Goal: Task Accomplishment & Management: Complete application form

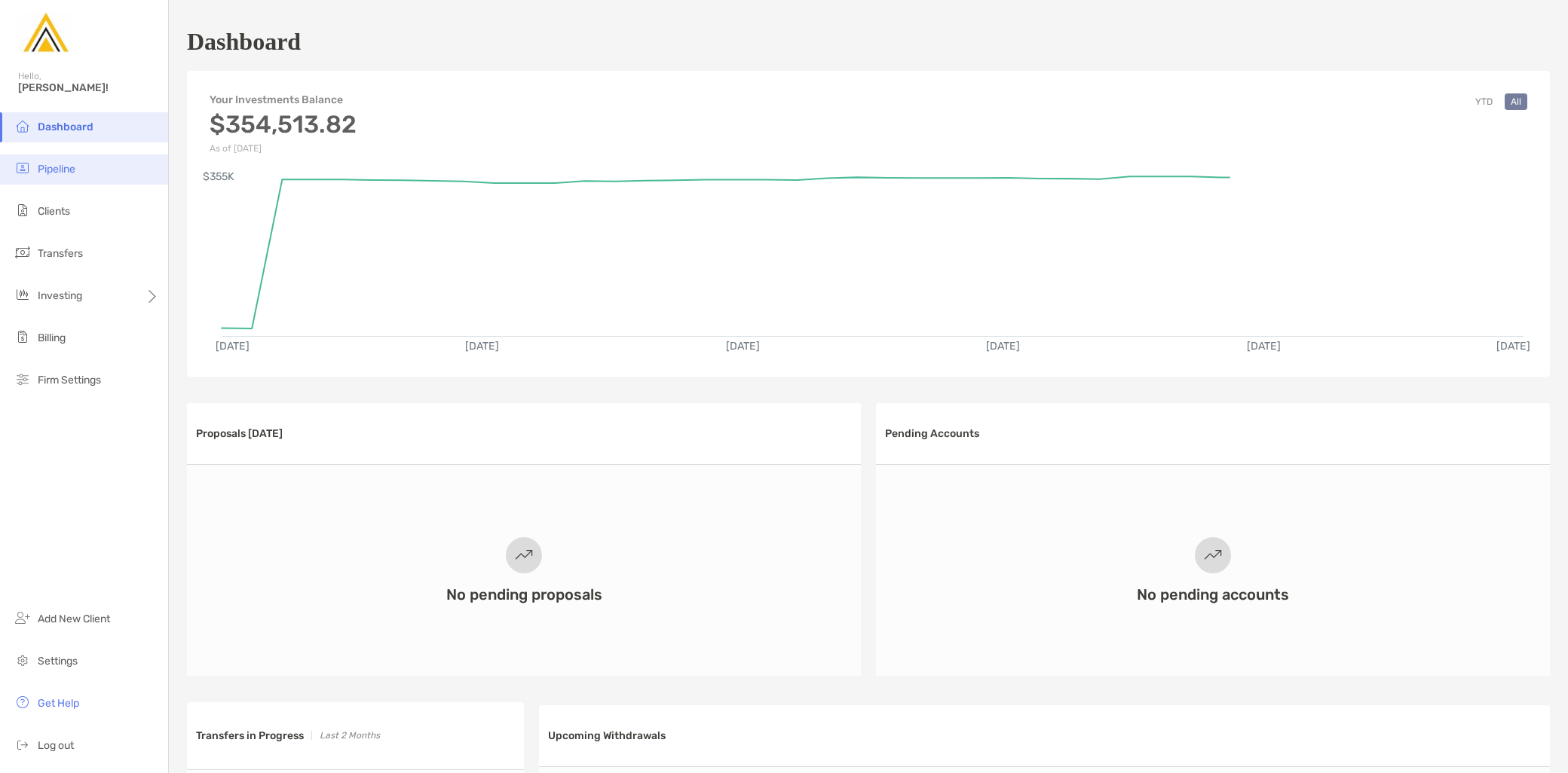
click at [76, 171] on li "Pipeline" at bounding box center [84, 169] width 168 height 30
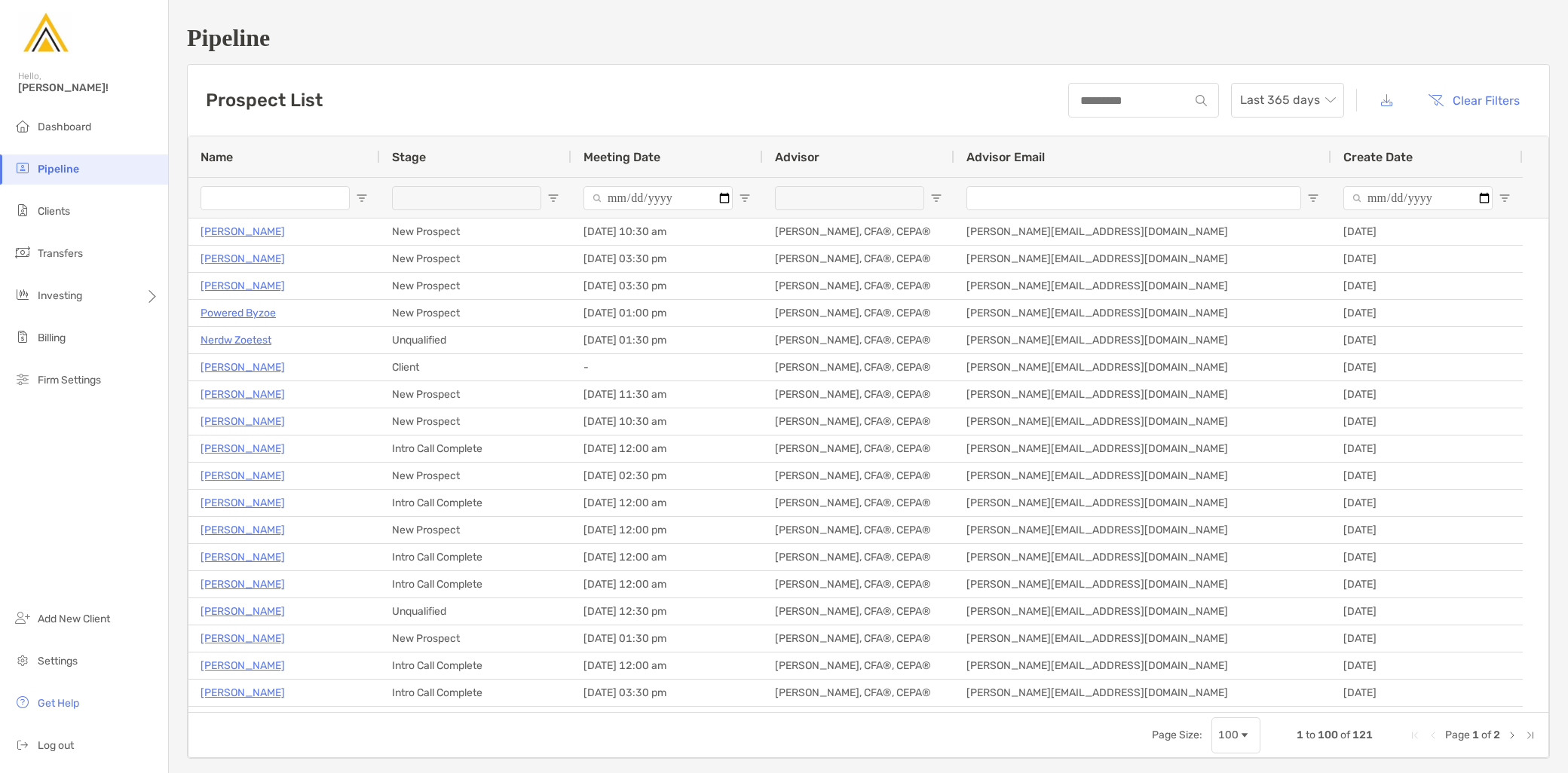
type input "**********"
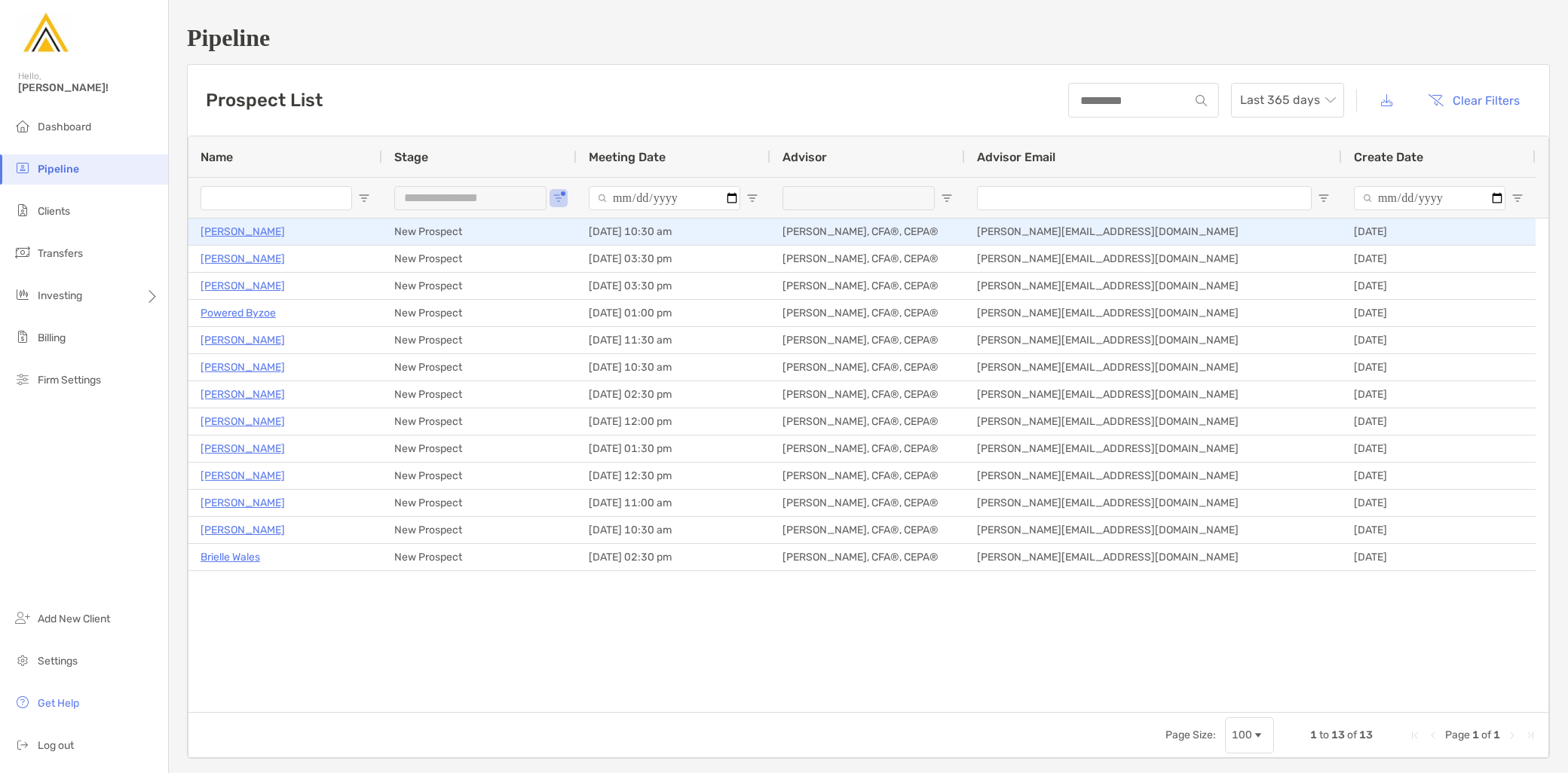
click at [243, 228] on p "[PERSON_NAME]" at bounding box center [242, 232] width 84 height 19
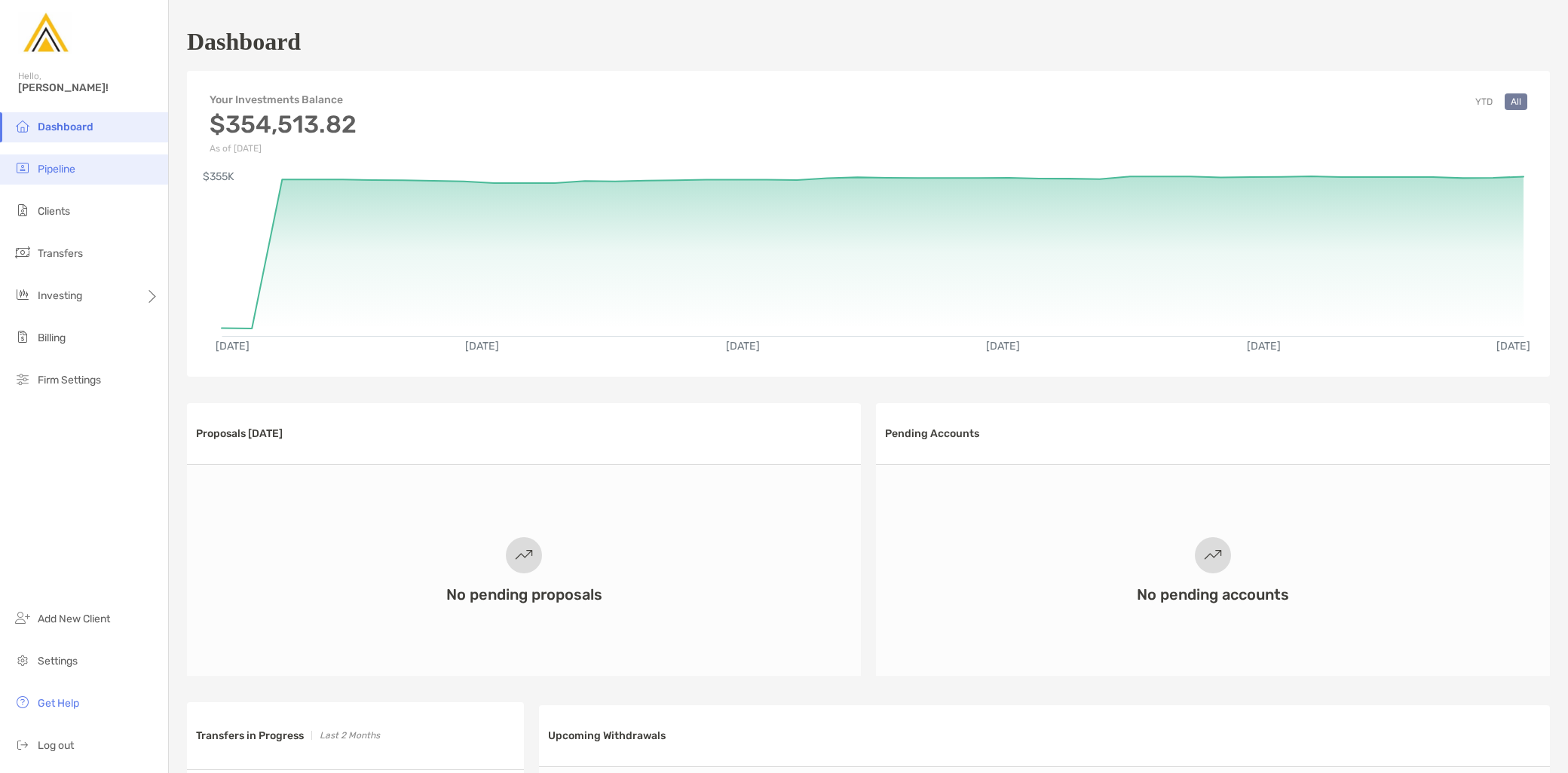
click at [76, 176] on li "Pipeline" at bounding box center [84, 169] width 168 height 30
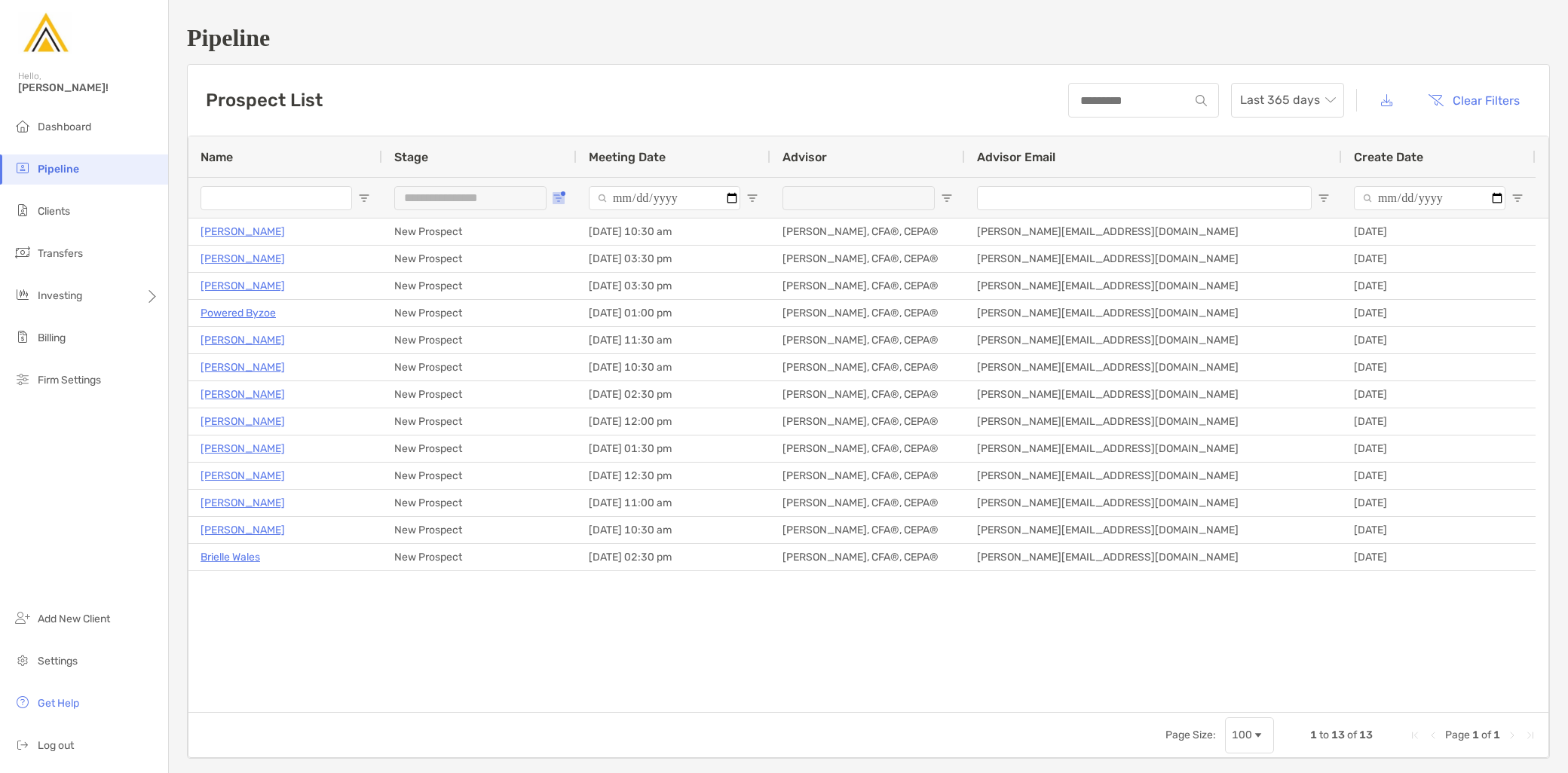
click at [556, 192] on button "Open Filter Menu" at bounding box center [558, 198] width 12 height 12
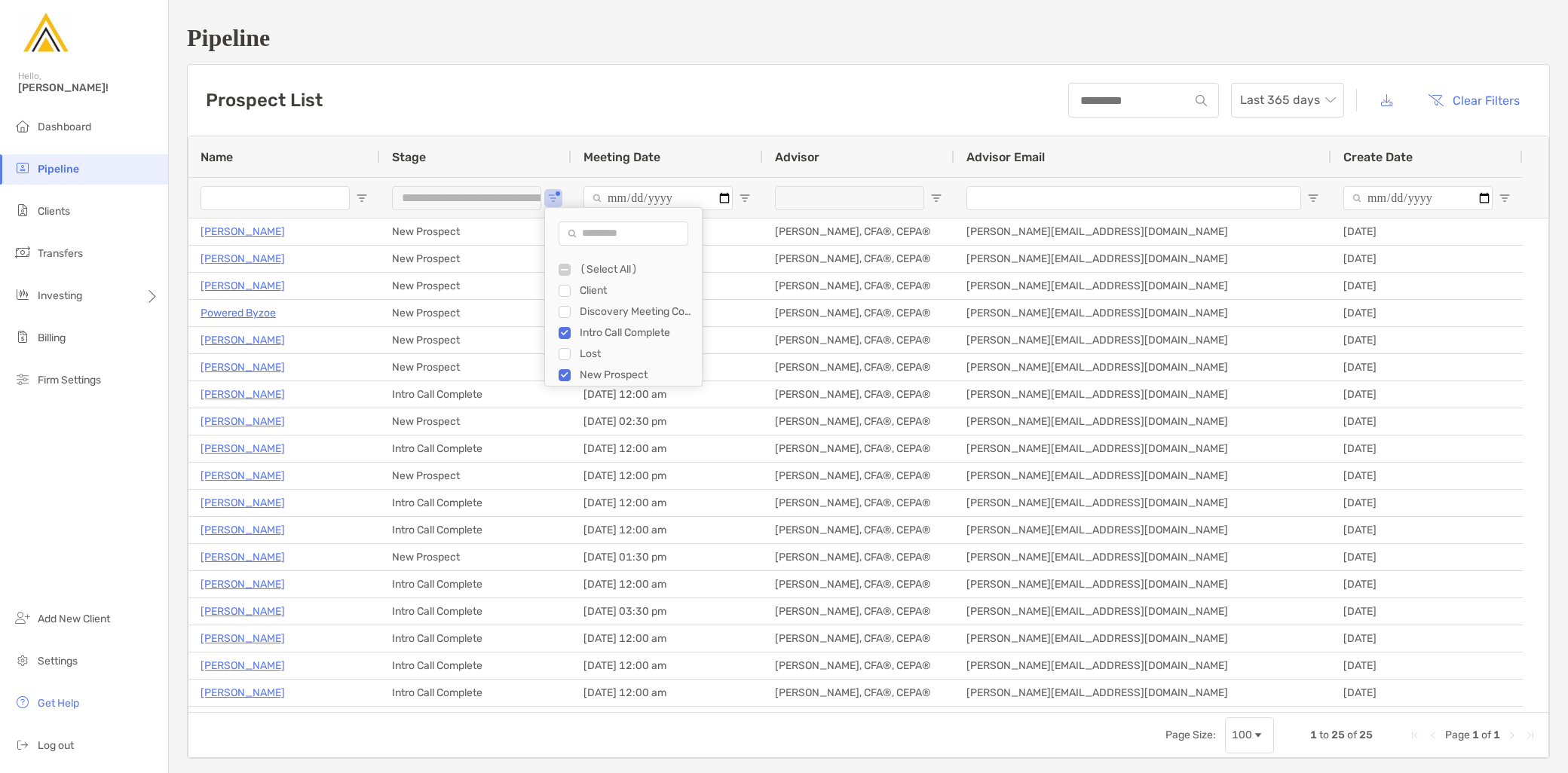
type input "**********"
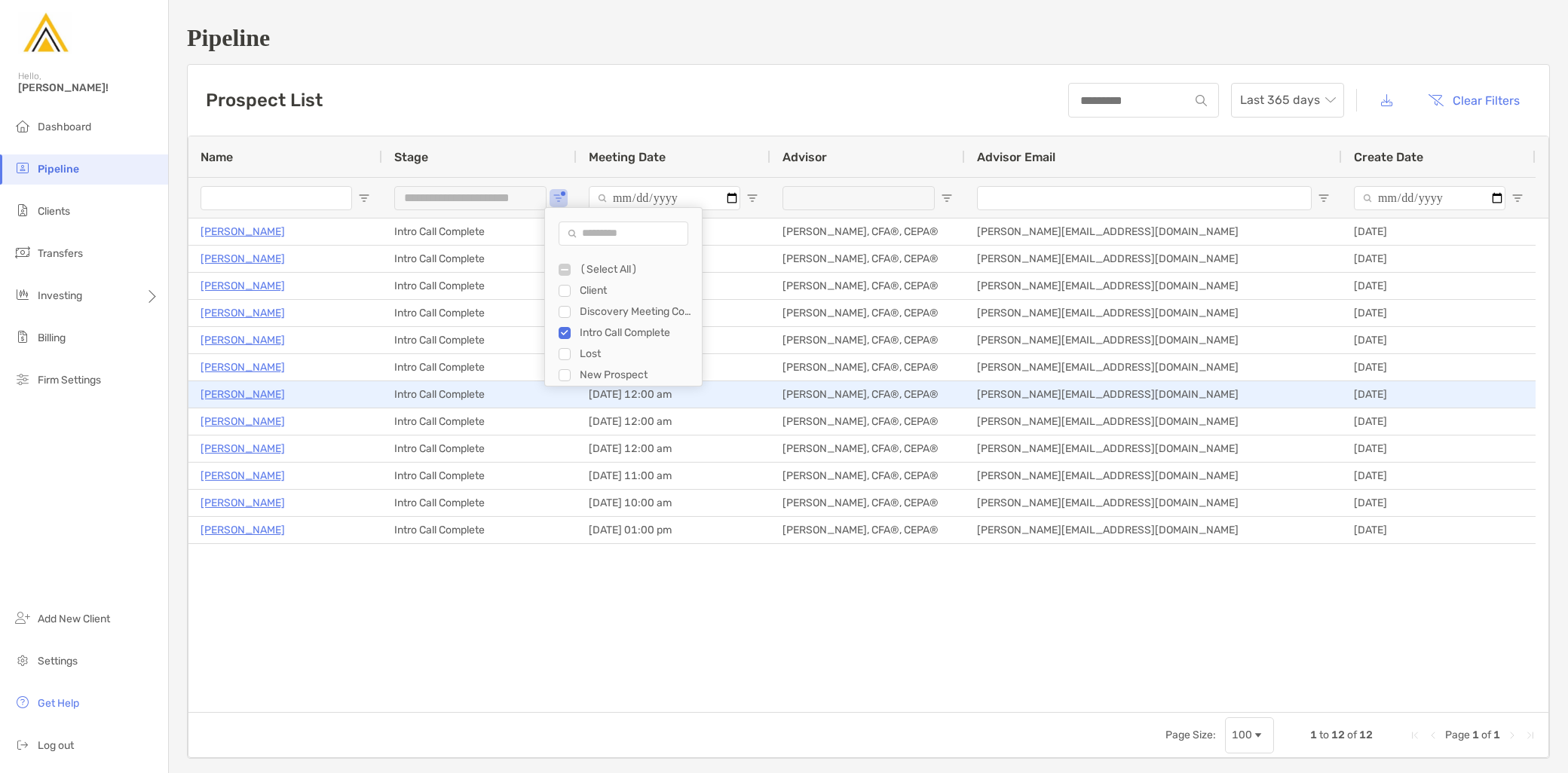
click at [260, 394] on p "[PERSON_NAME]" at bounding box center [242, 394] width 84 height 19
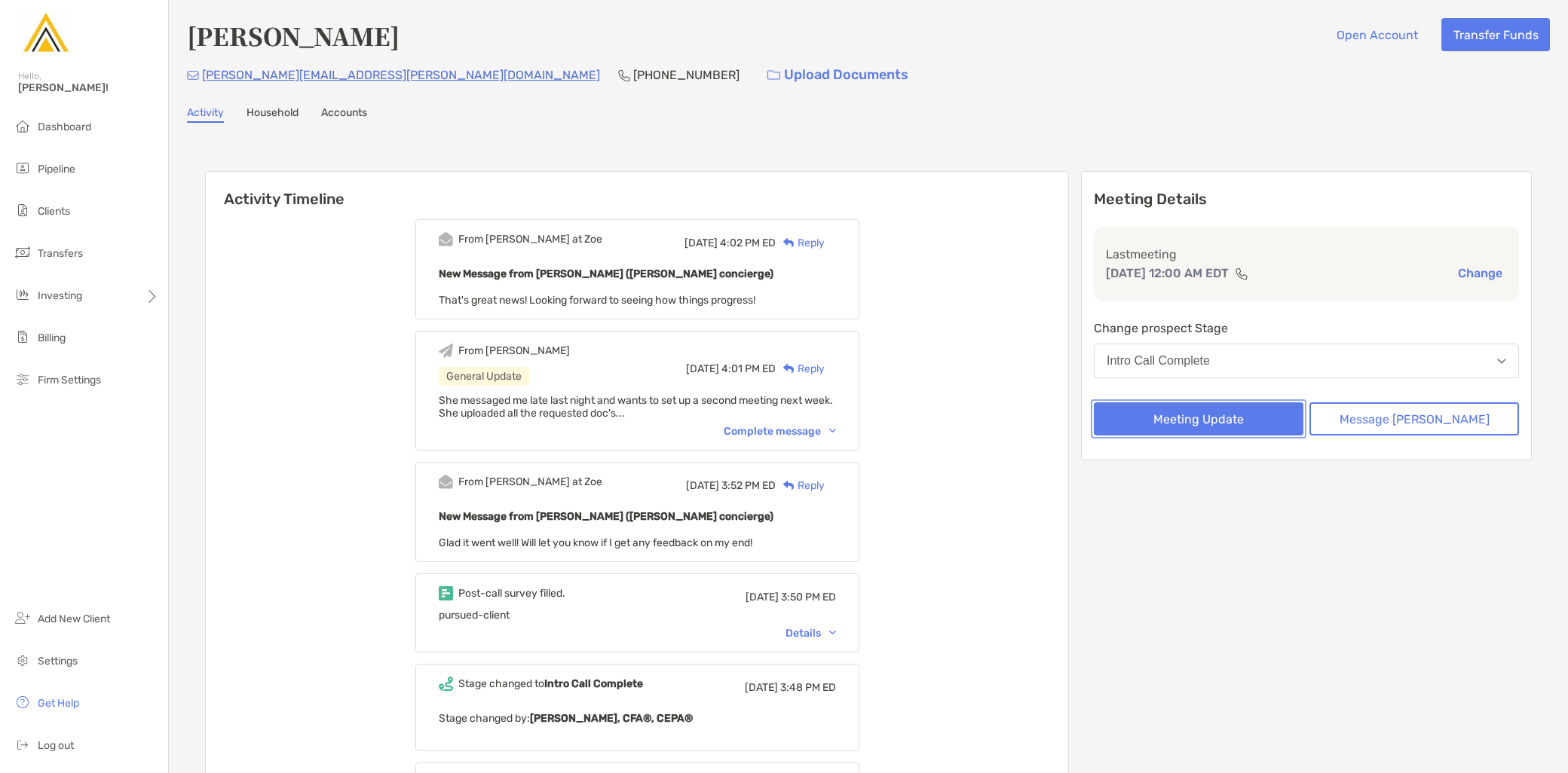
click at [1239, 414] on button "Meeting Update" at bounding box center [1198, 418] width 210 height 33
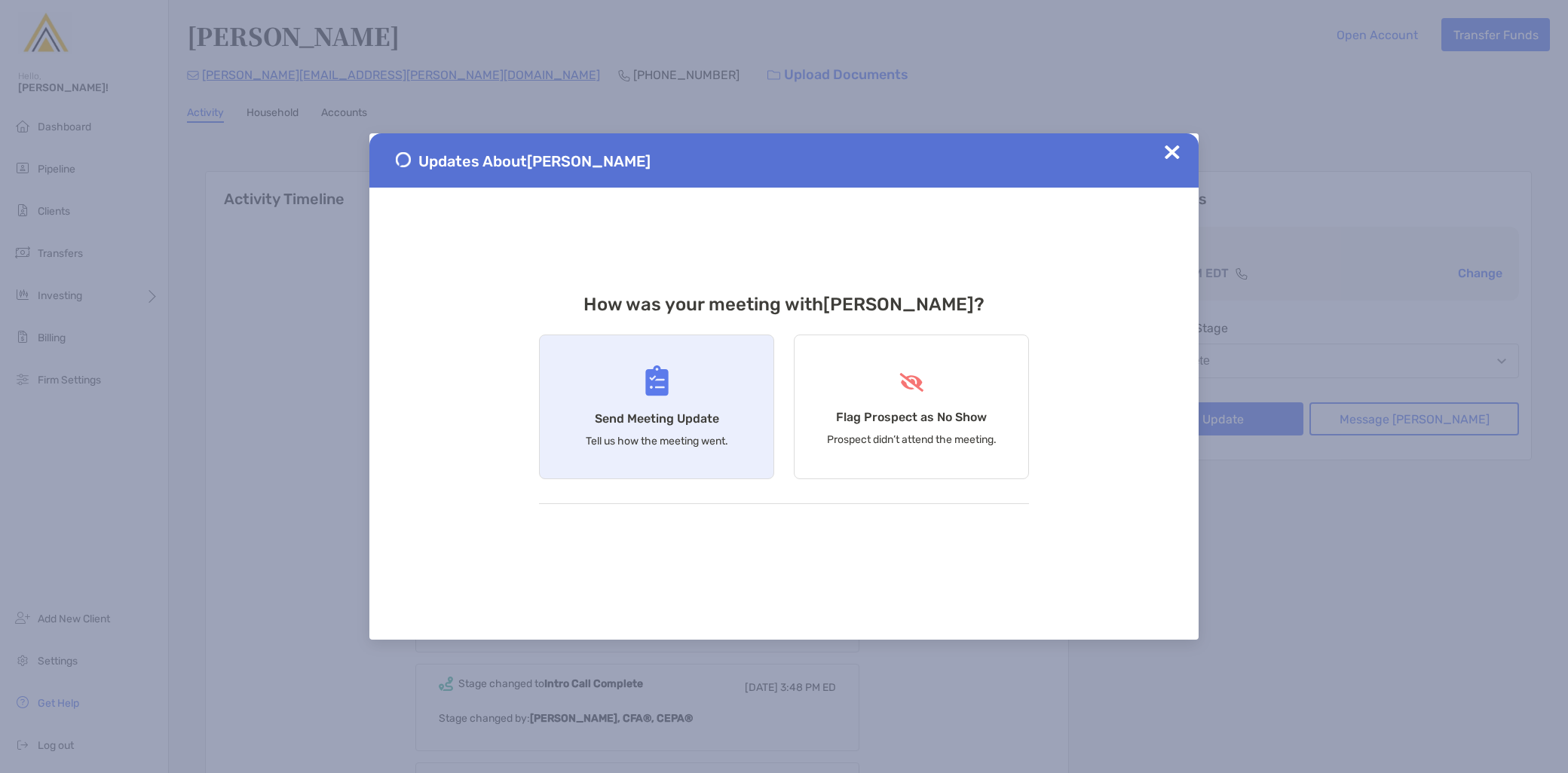
click at [616, 430] on div "Send Meeting Update Tell us how the meeting went." at bounding box center [657, 406] width 235 height 144
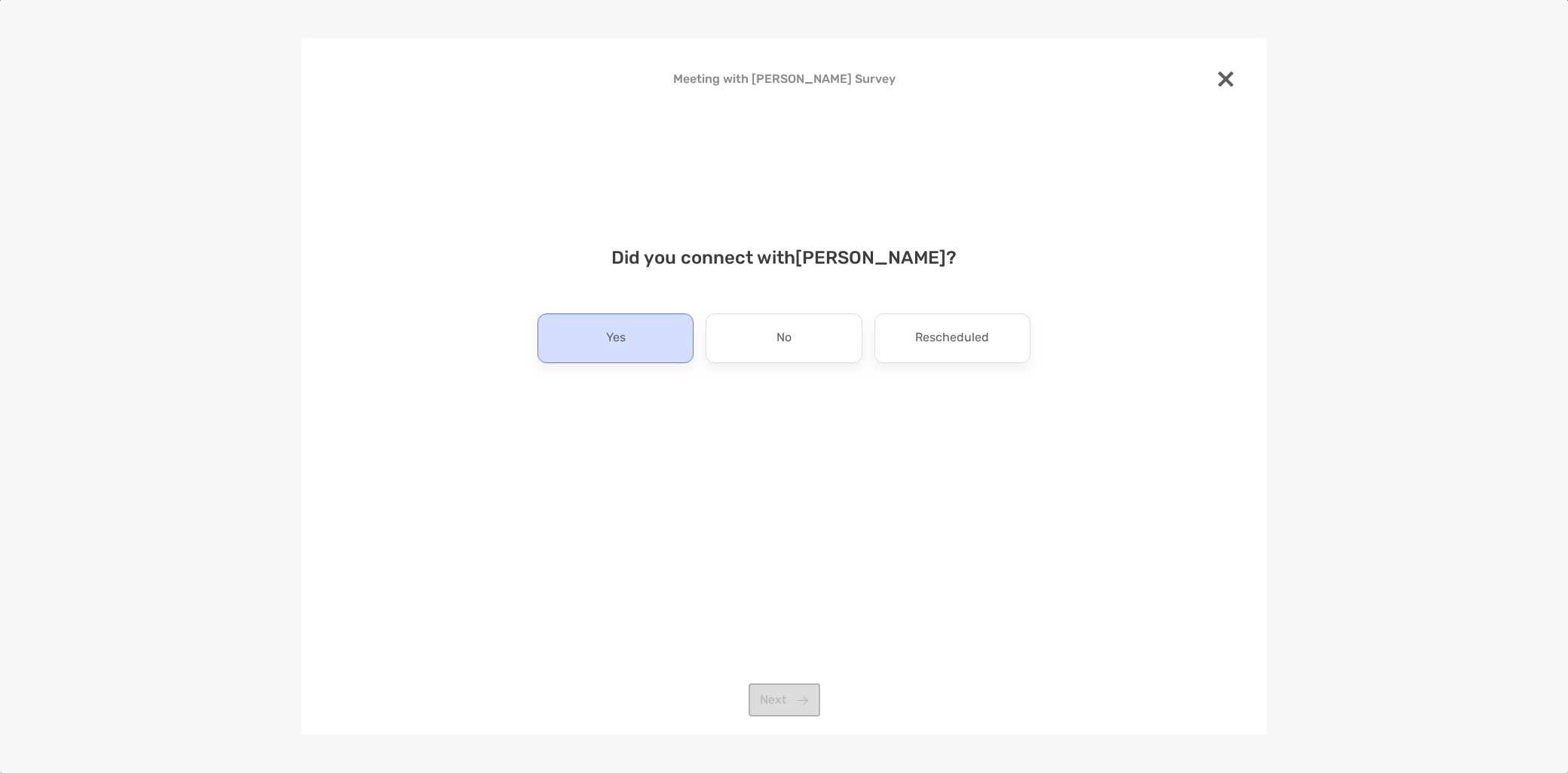
click at [599, 350] on div "Yes" at bounding box center [615, 338] width 156 height 50
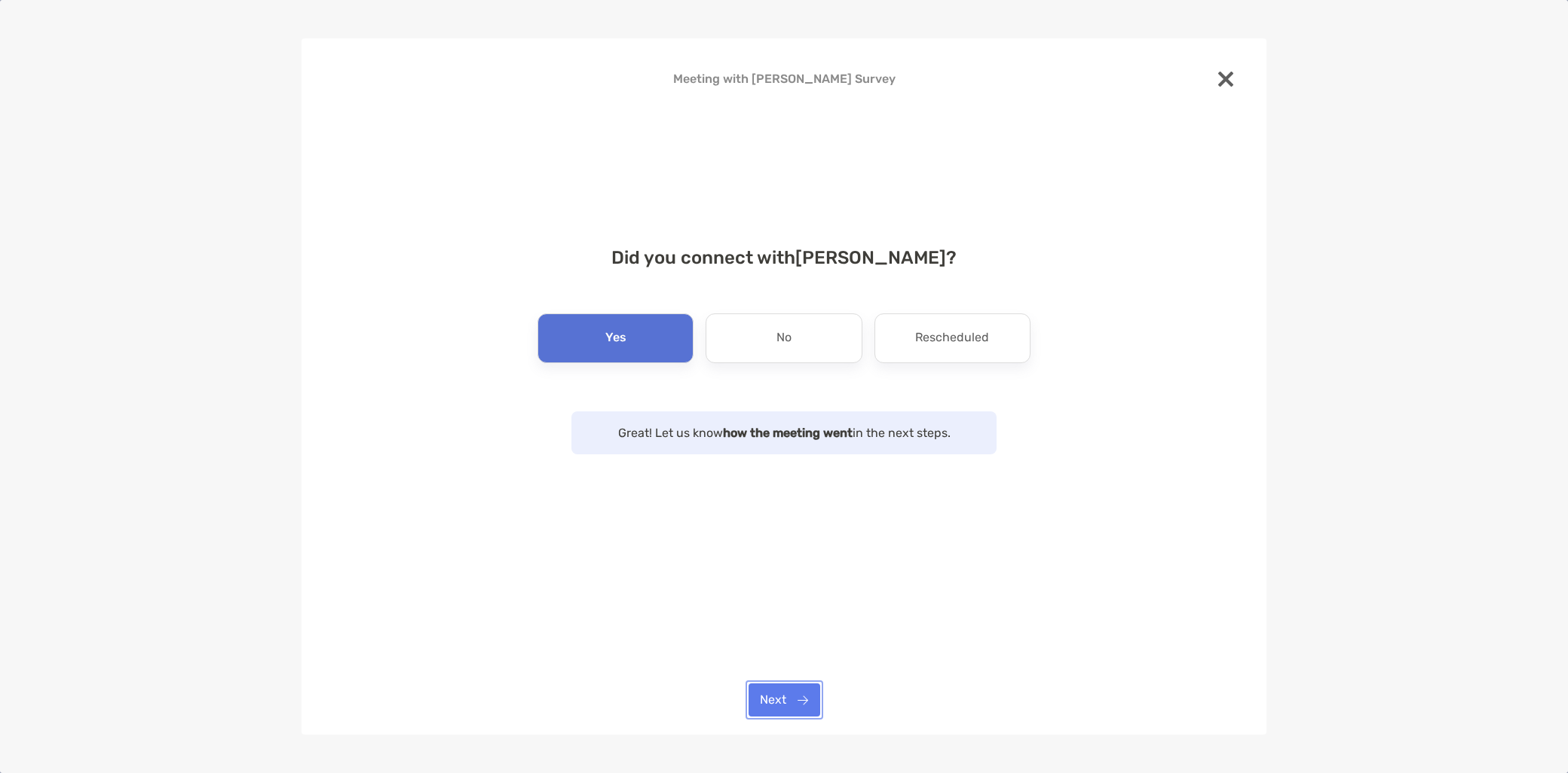
click at [793, 696] on button "Next" at bounding box center [784, 700] width 72 height 33
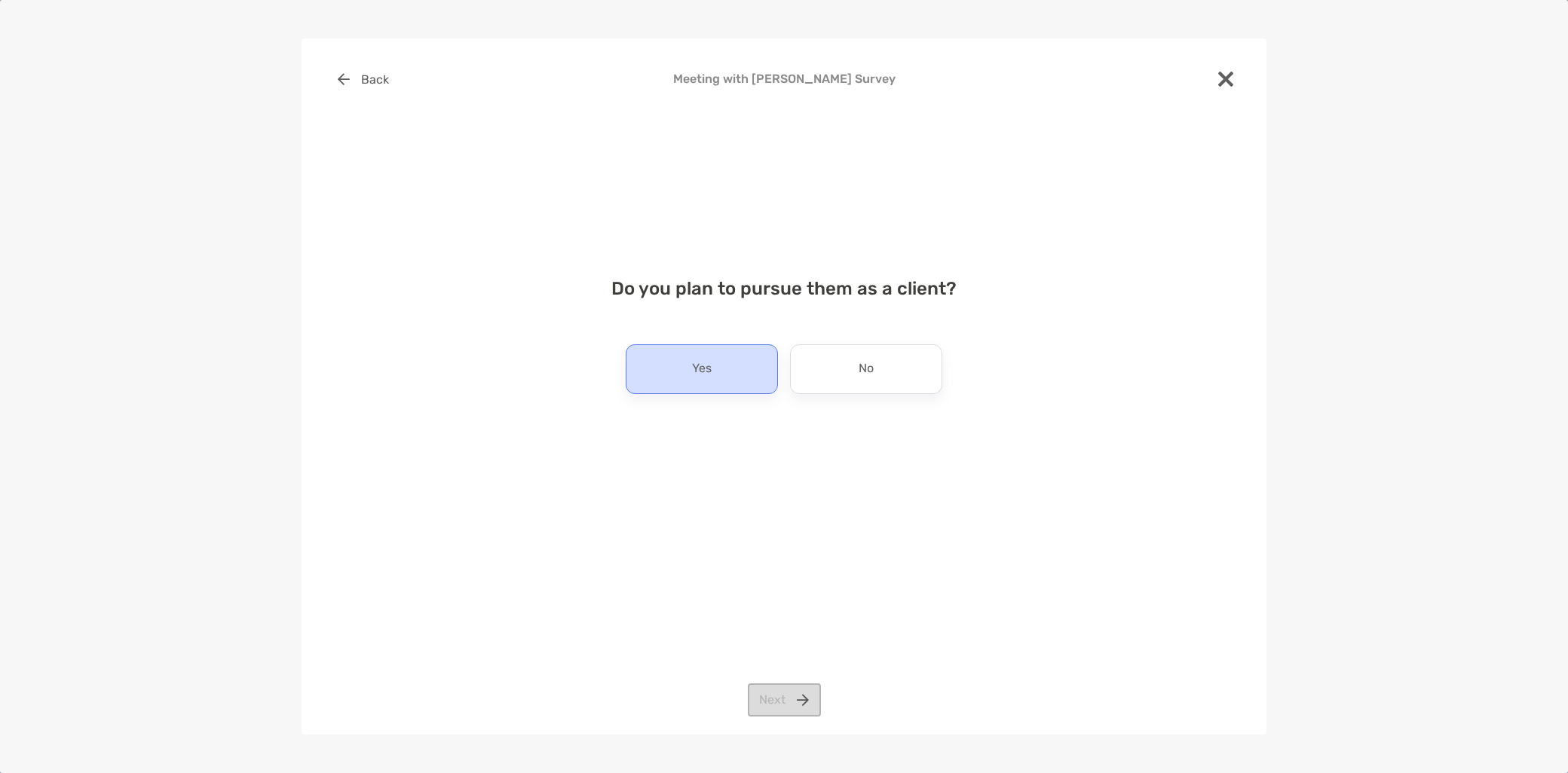
click at [706, 363] on p "Yes" at bounding box center [702, 369] width 20 height 24
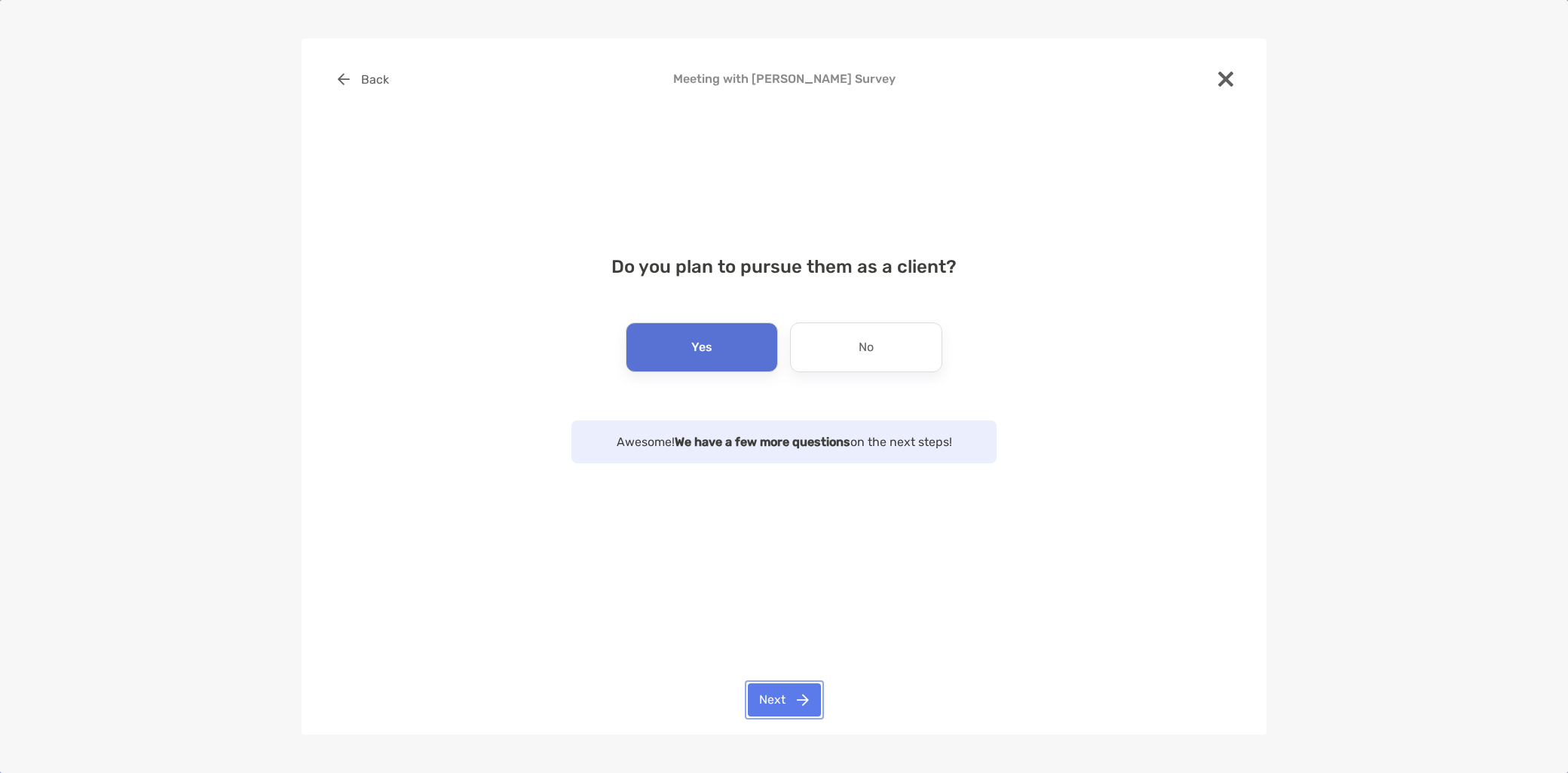
click at [772, 702] on button "Next" at bounding box center [785, 700] width 73 height 33
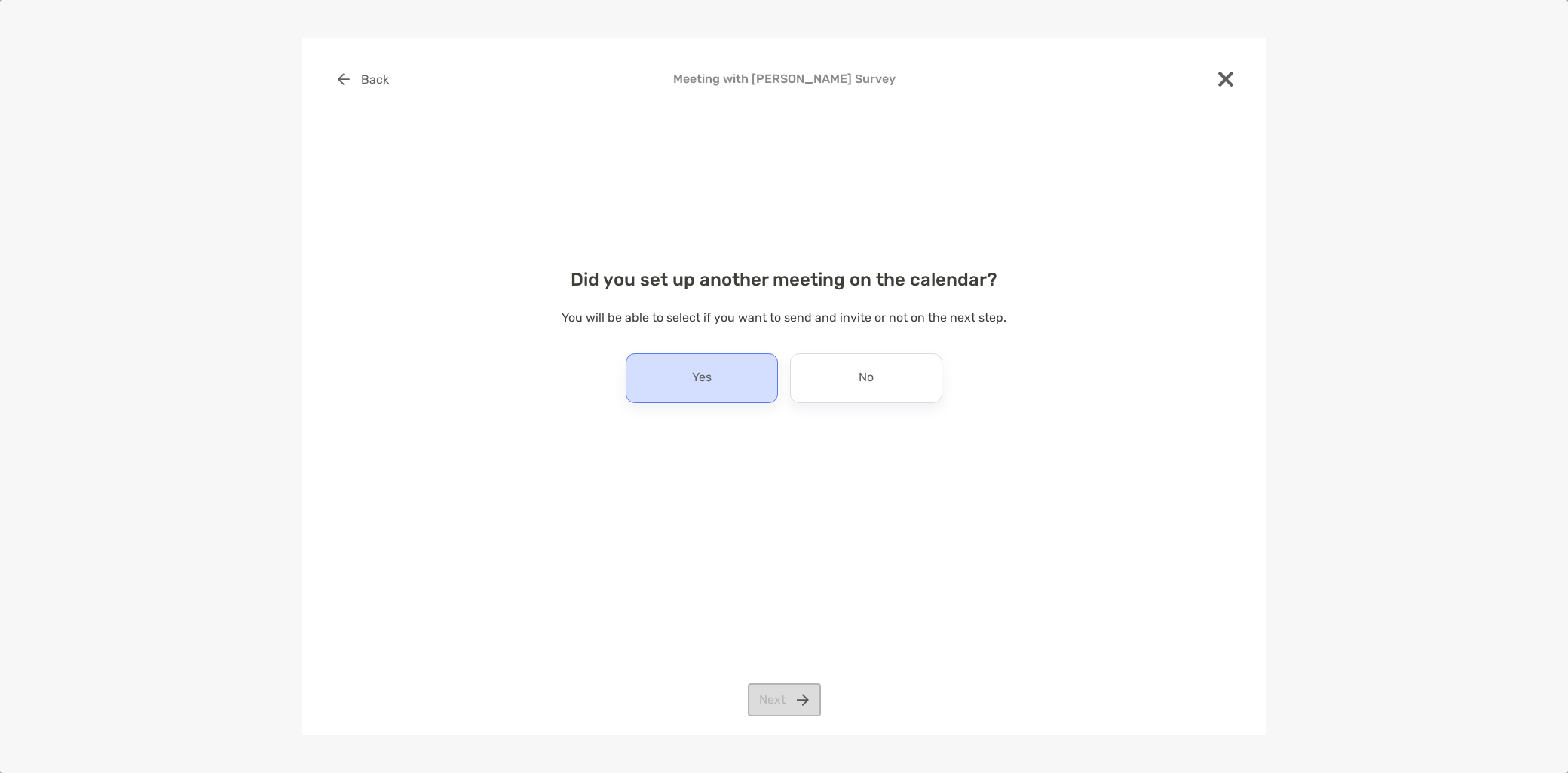
click at [724, 387] on div "Yes" at bounding box center [702, 378] width 153 height 50
click at [801, 707] on button "Next" at bounding box center [785, 700] width 73 height 33
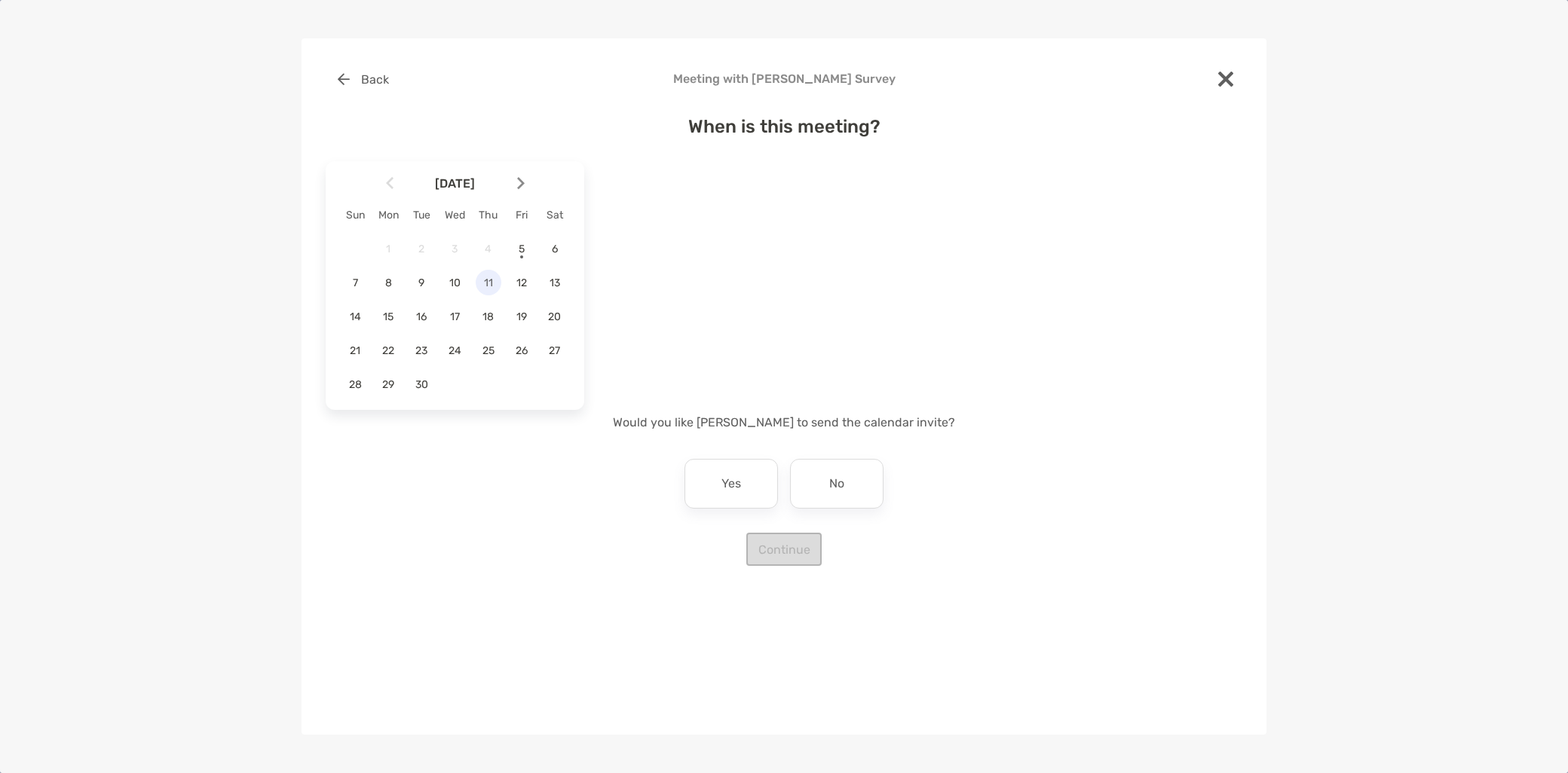
click at [492, 280] on span "11" at bounding box center [488, 283] width 25 height 13
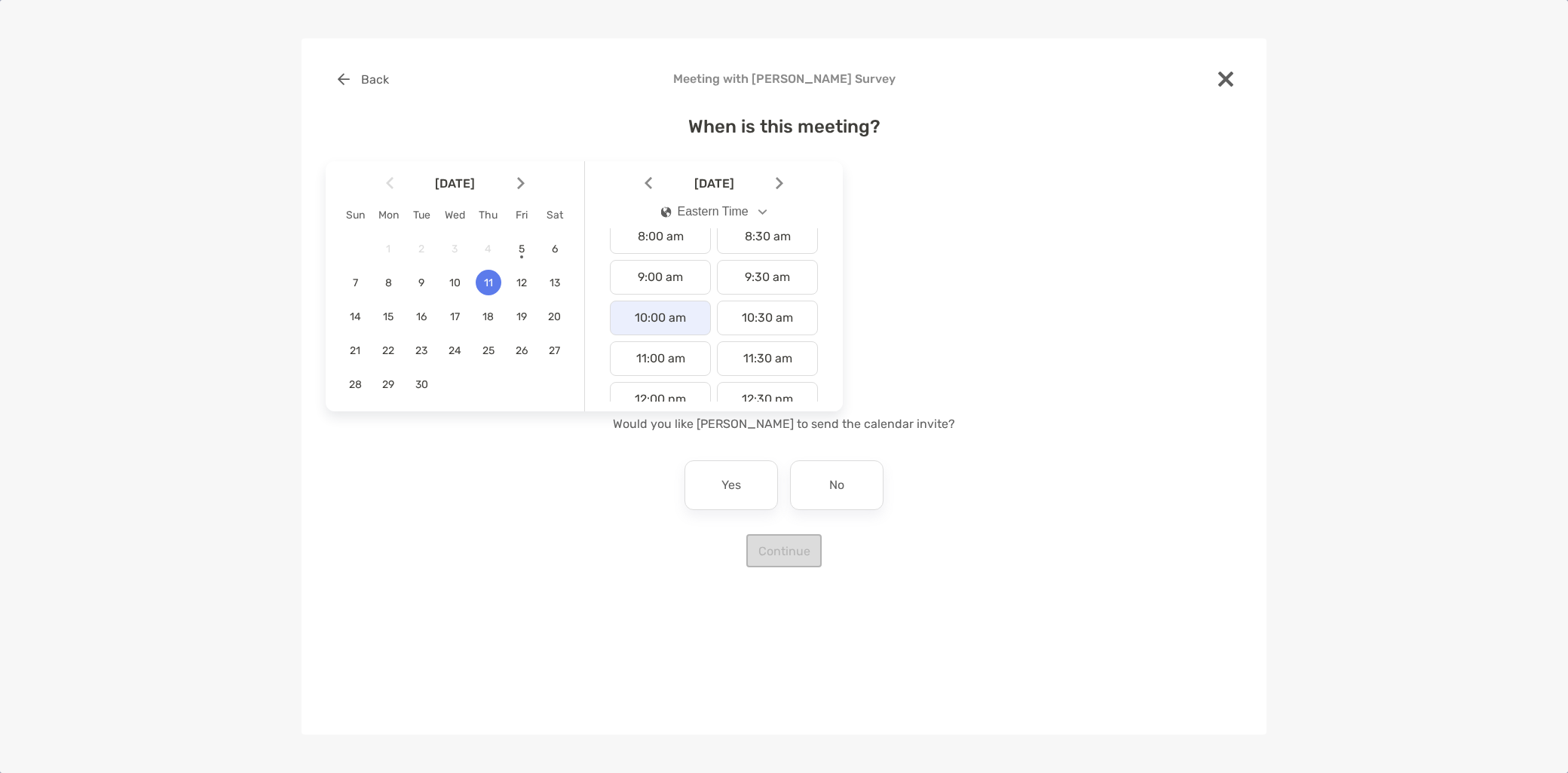
click at [675, 306] on div "10:00 am" at bounding box center [660, 318] width 101 height 35
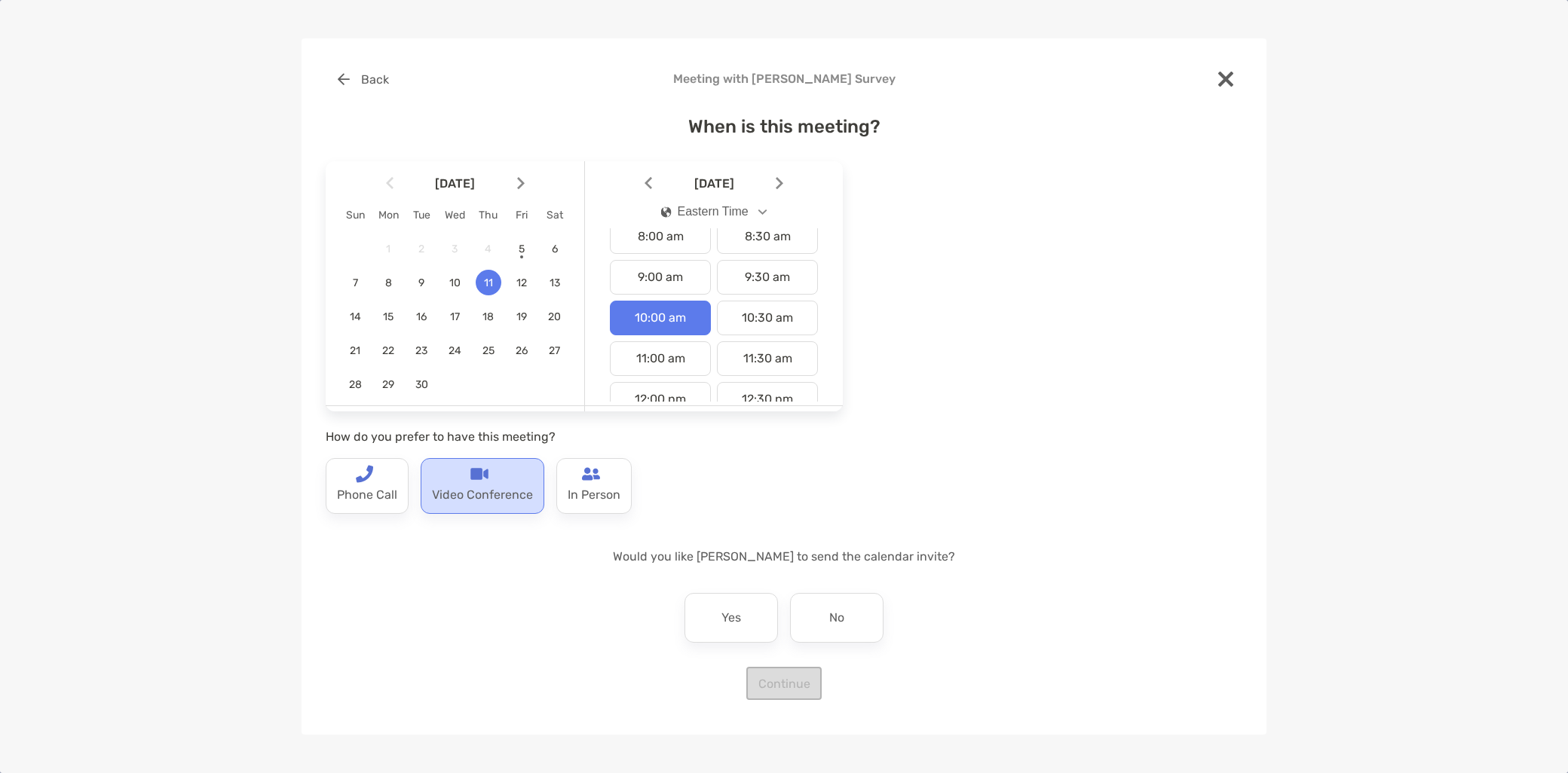
click at [463, 501] on p "Video Conference" at bounding box center [482, 495] width 101 height 24
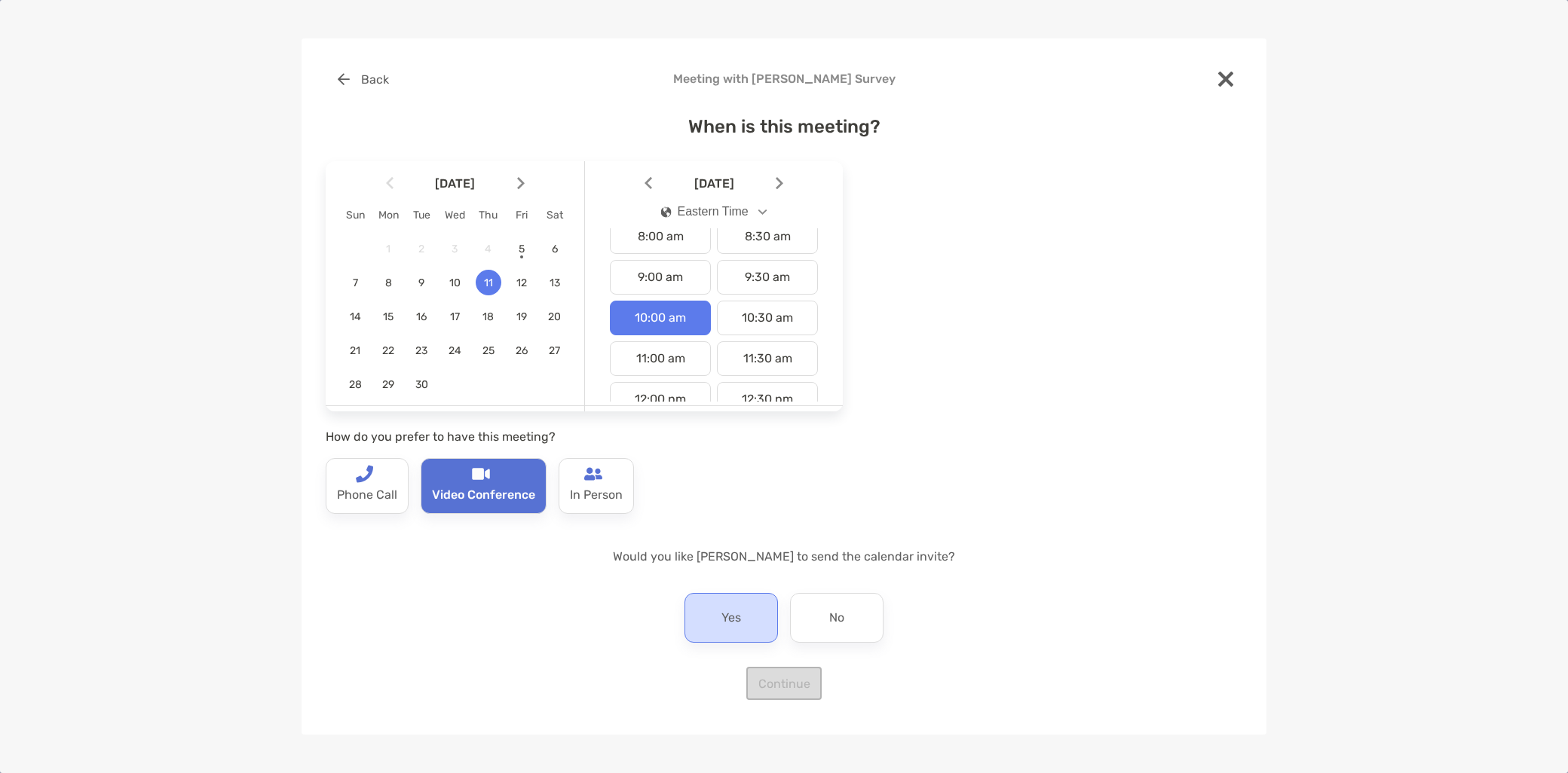
click at [724, 618] on p "Yes" at bounding box center [731, 618] width 20 height 24
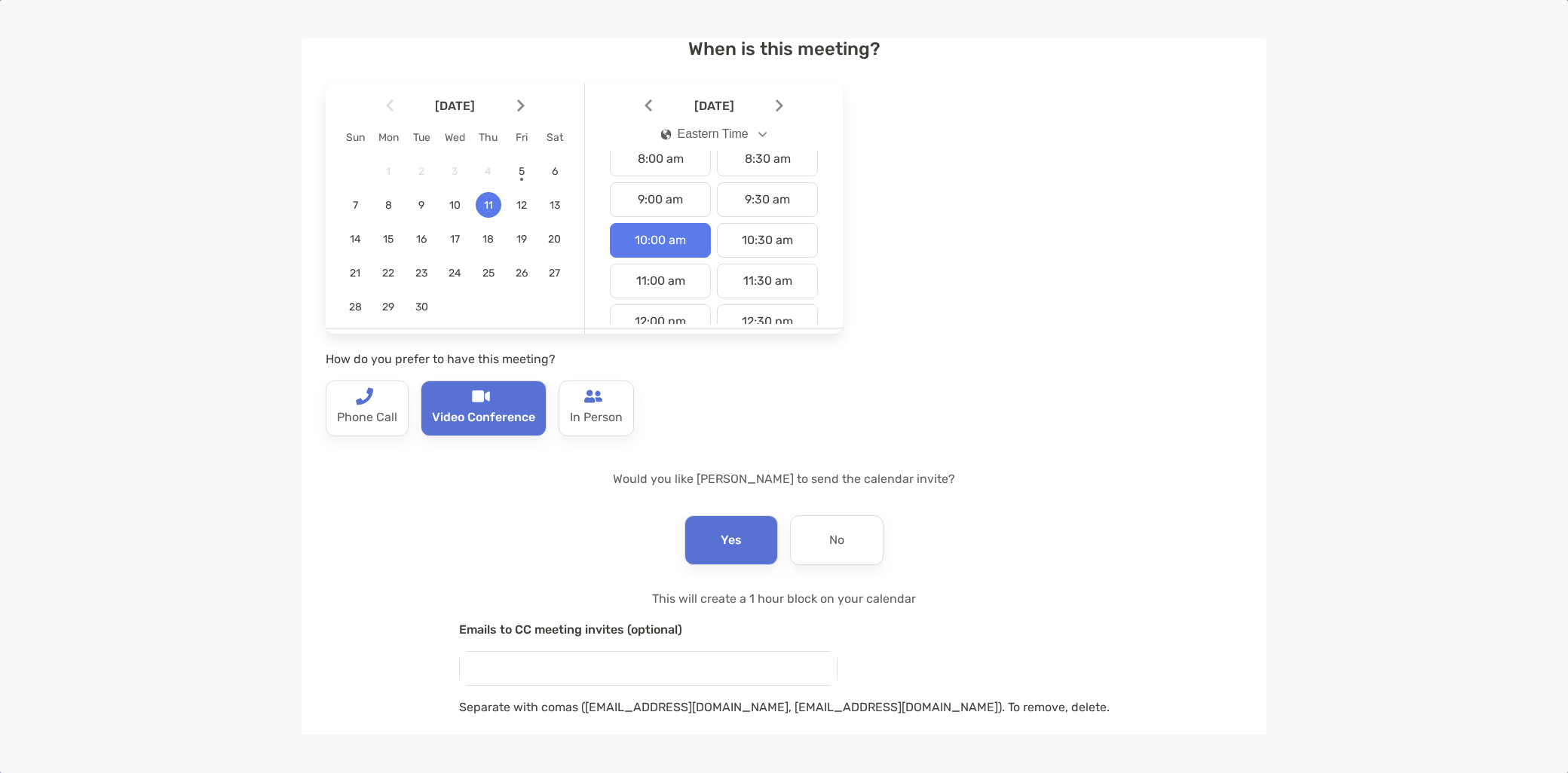
scroll to position [152, 0]
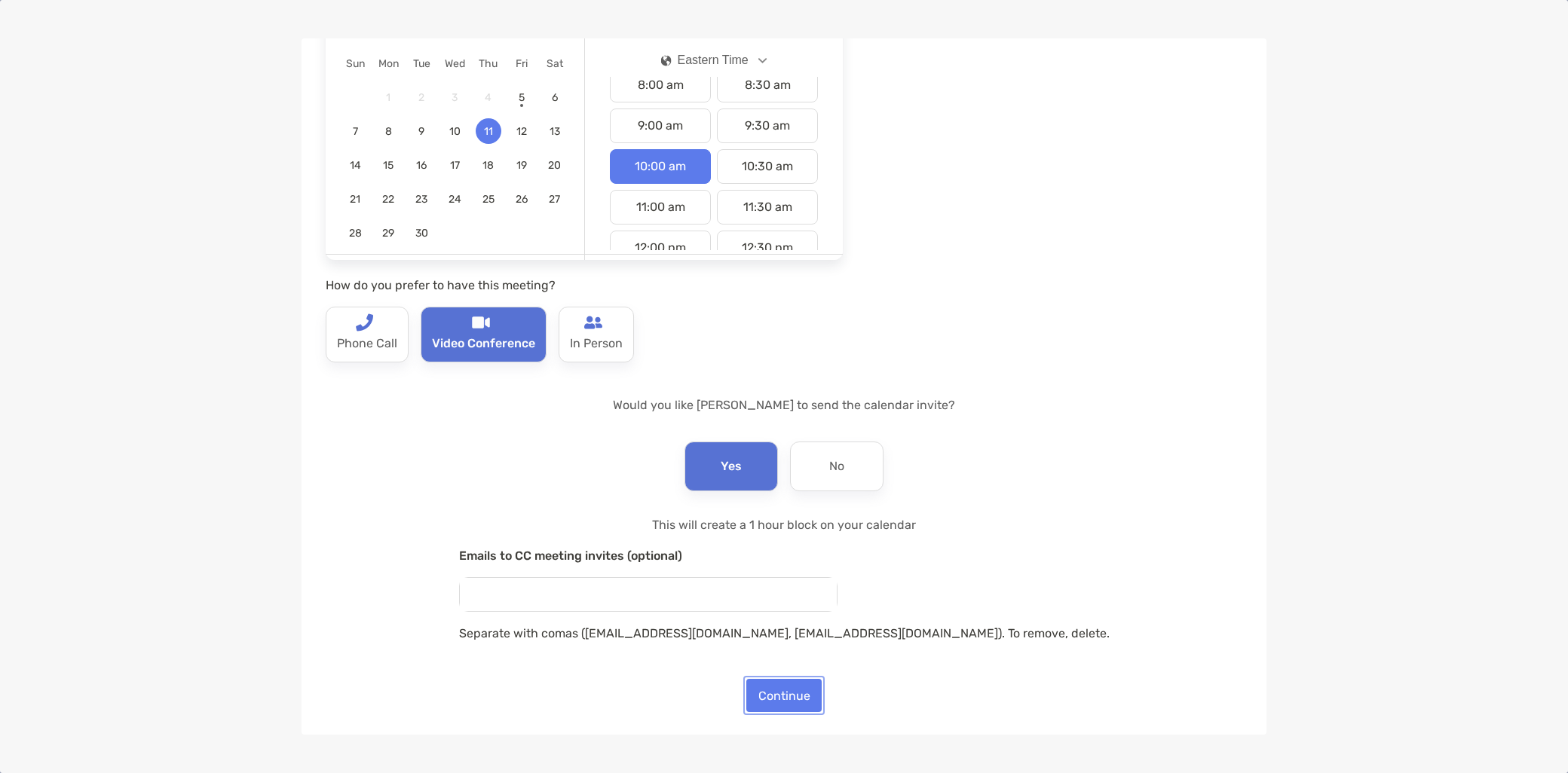
click at [774, 687] on button "Continue" at bounding box center [784, 695] width 75 height 33
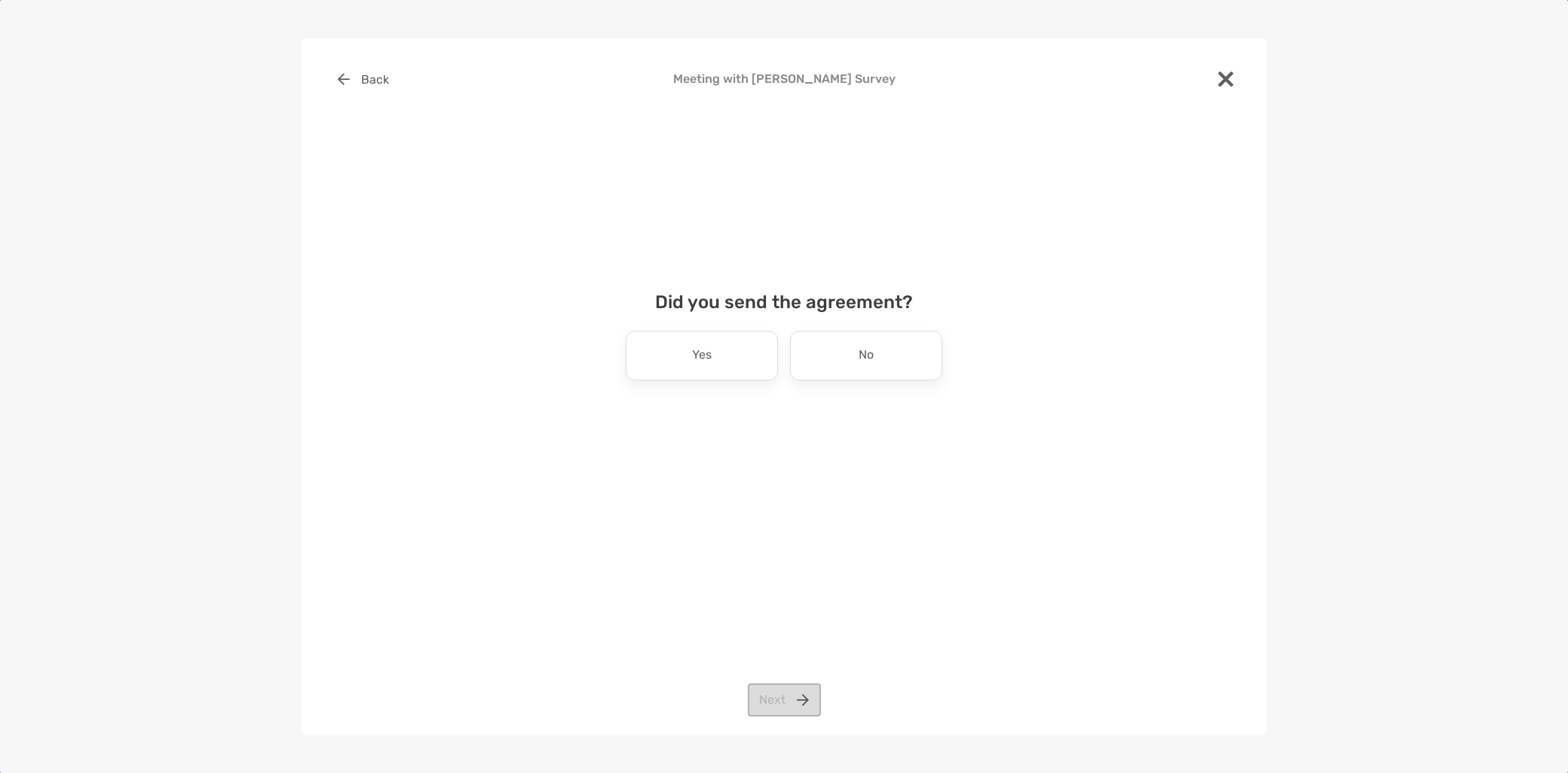
scroll to position [0, 0]
click at [829, 359] on div "No" at bounding box center [866, 356] width 153 height 50
click at [797, 695] on button "Next" at bounding box center [785, 700] width 73 height 33
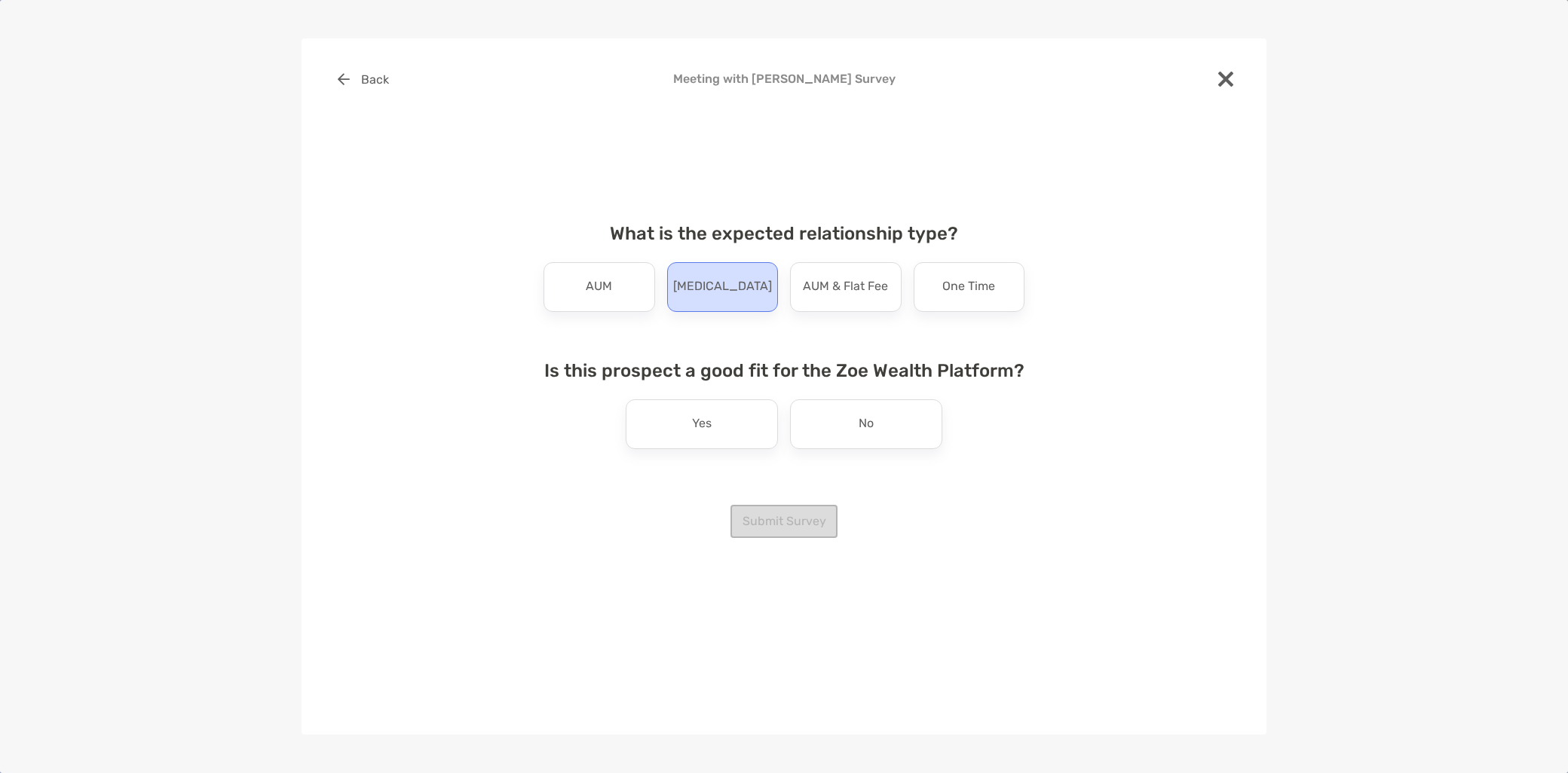
click at [729, 294] on p "[MEDICAL_DATA]" at bounding box center [722, 287] width 99 height 24
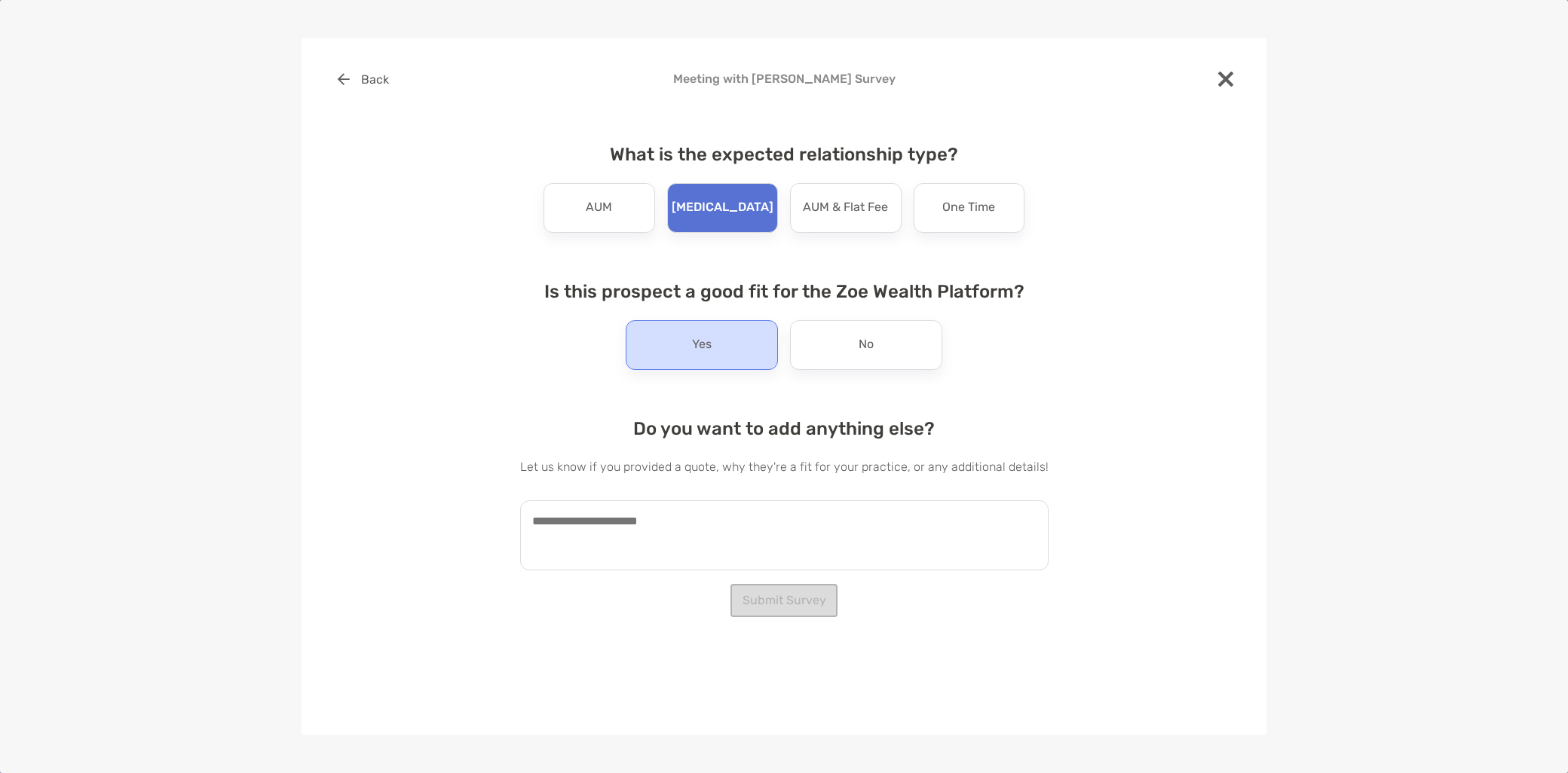
click at [692, 336] on p "Yes" at bounding box center [702, 345] width 20 height 24
click at [788, 612] on button "Submit Survey" at bounding box center [783, 600] width 107 height 33
